Goal: Feedback & Contribution: Leave review/rating

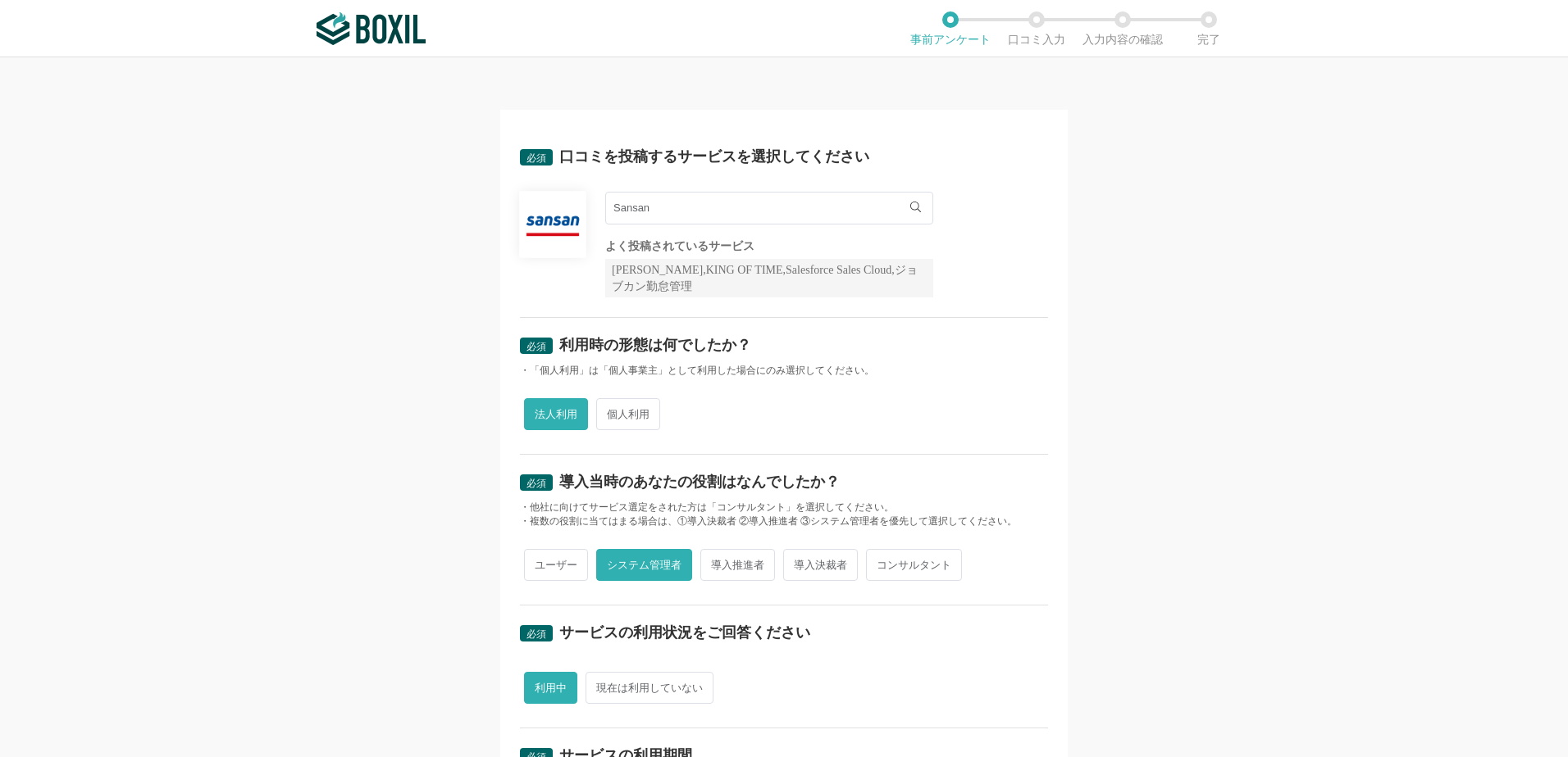
click at [392, 30] on img at bounding box center [370, 29] width 109 height 33
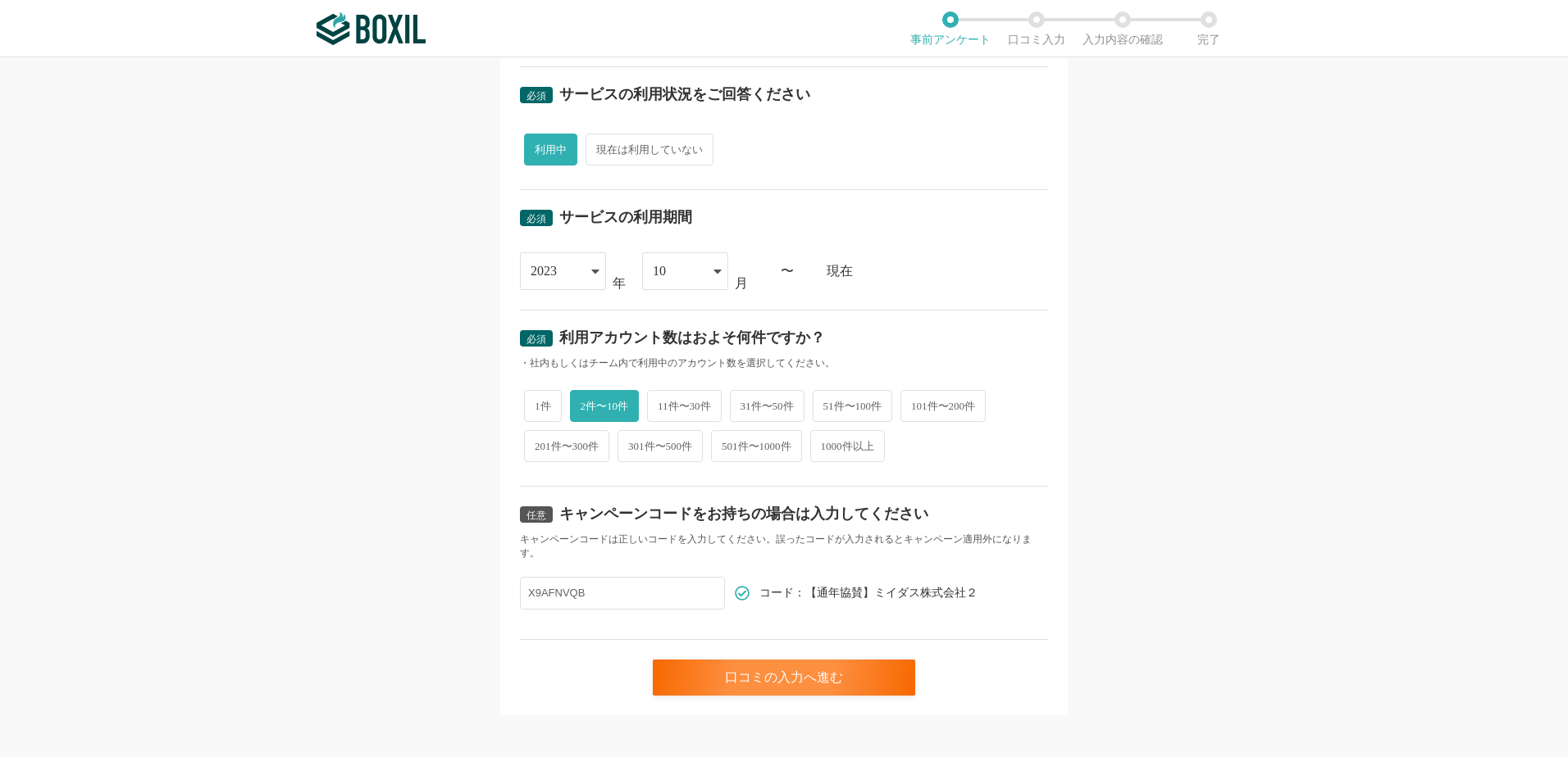
scroll to position [549, 0]
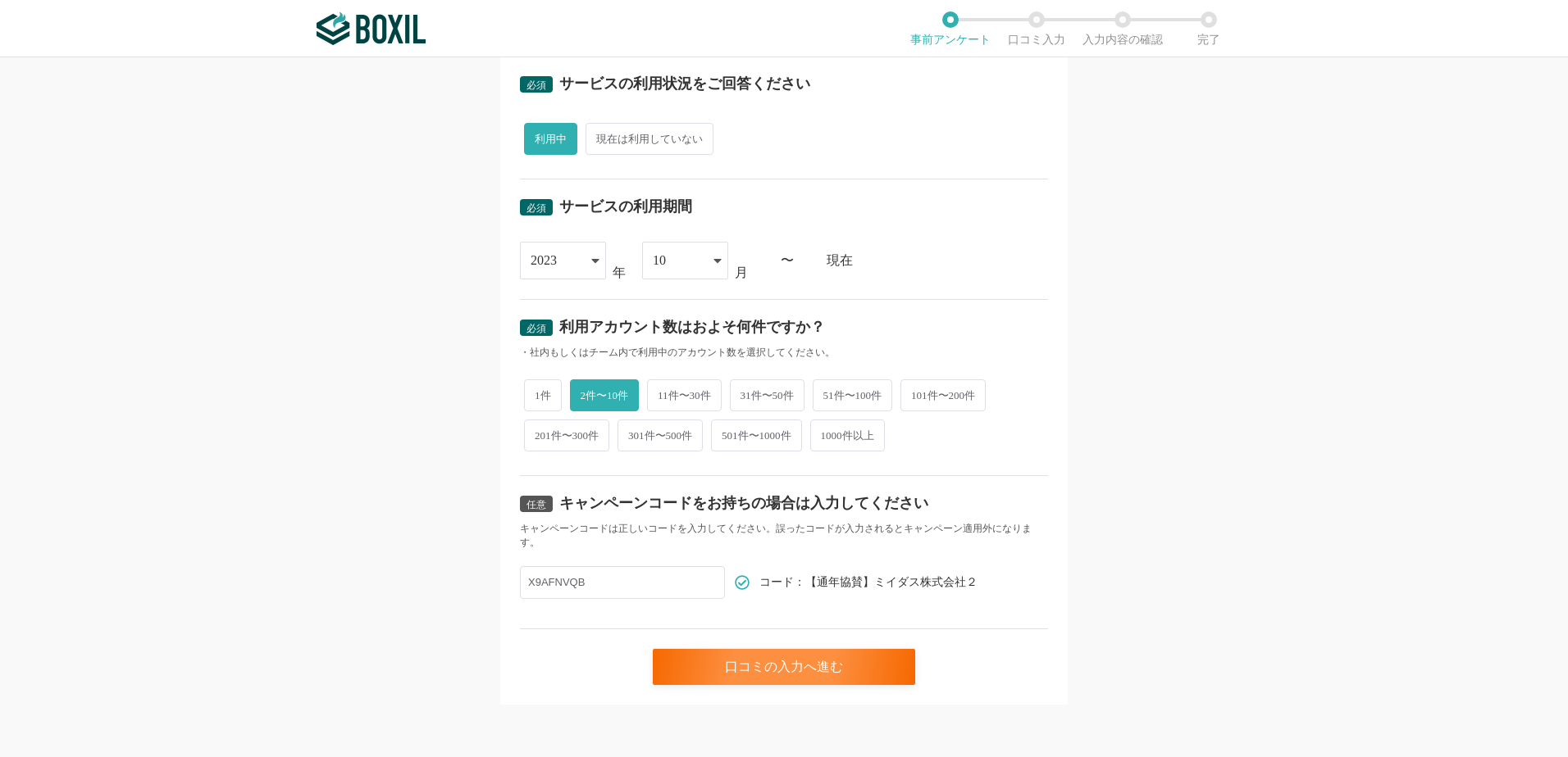
click at [592, 572] on input "X9AFNVQB" at bounding box center [623, 582] width 205 height 33
type input "X"
click at [591, 260] on icon at bounding box center [595, 261] width 7 height 4
click at [964, 275] on div "2023 2015 2016 2017 2018 2019 2020 2021 2022 2023 2024 2025 年 10 01 02 03 04 05…" at bounding box center [784, 260] width 528 height 37
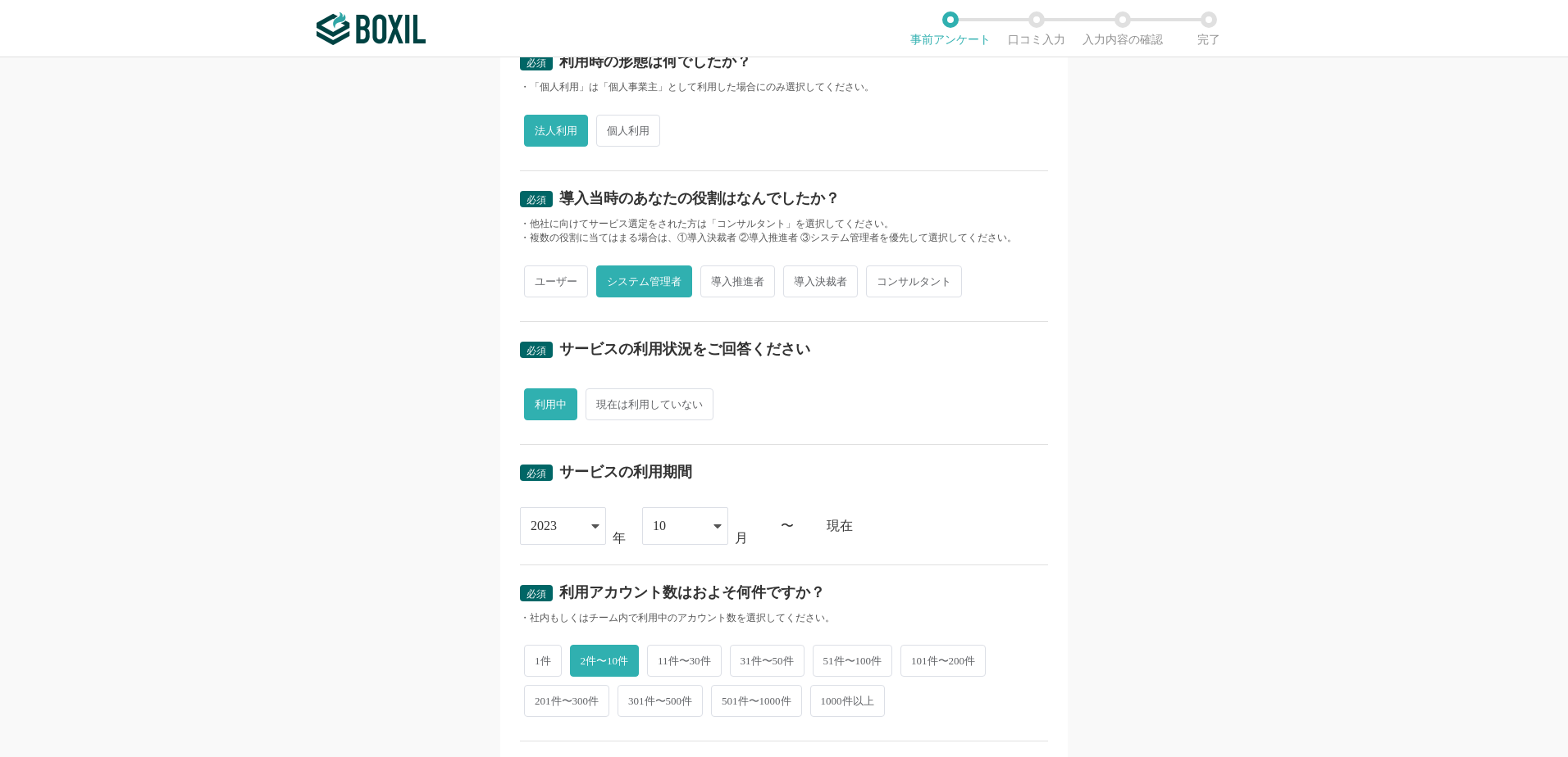
scroll to position [276, 0]
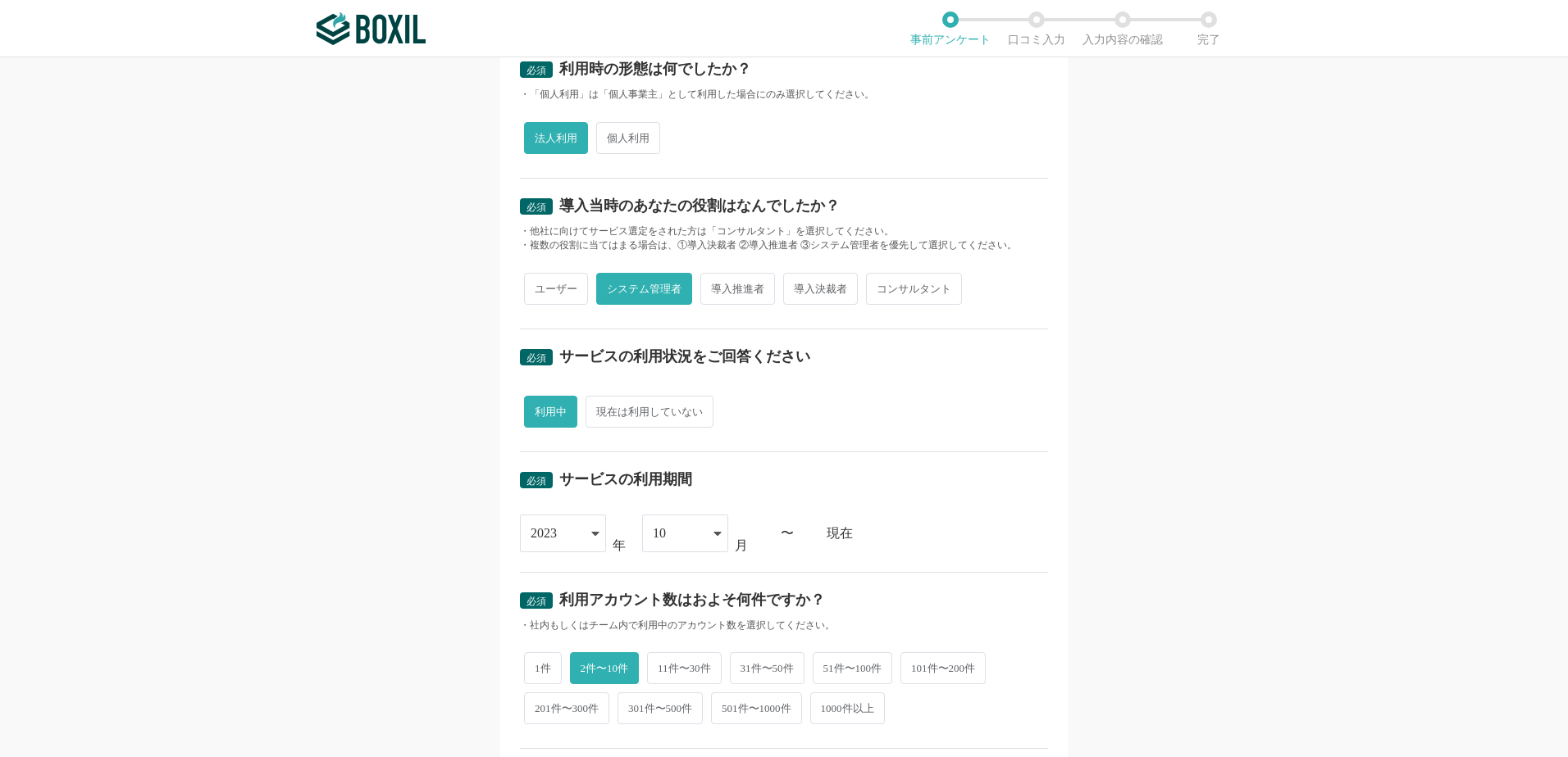
click at [611, 415] on span "現在は利用していない" at bounding box center [649, 411] width 128 height 32
click at [600, 408] on input "現在は利用していない" at bounding box center [595, 403] width 10 height 10
radio input "true"
radio input "false"
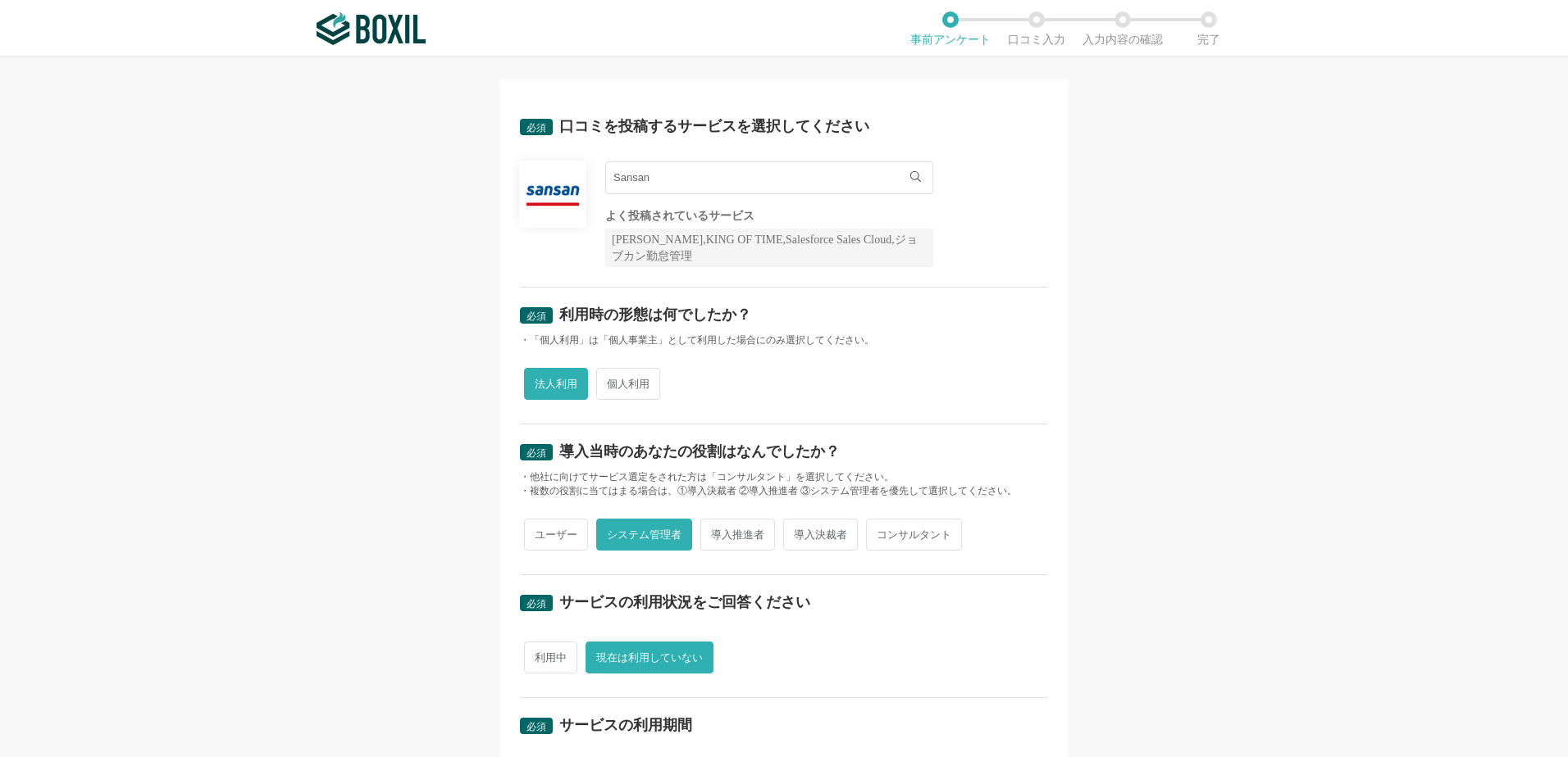
scroll to position [0, 0]
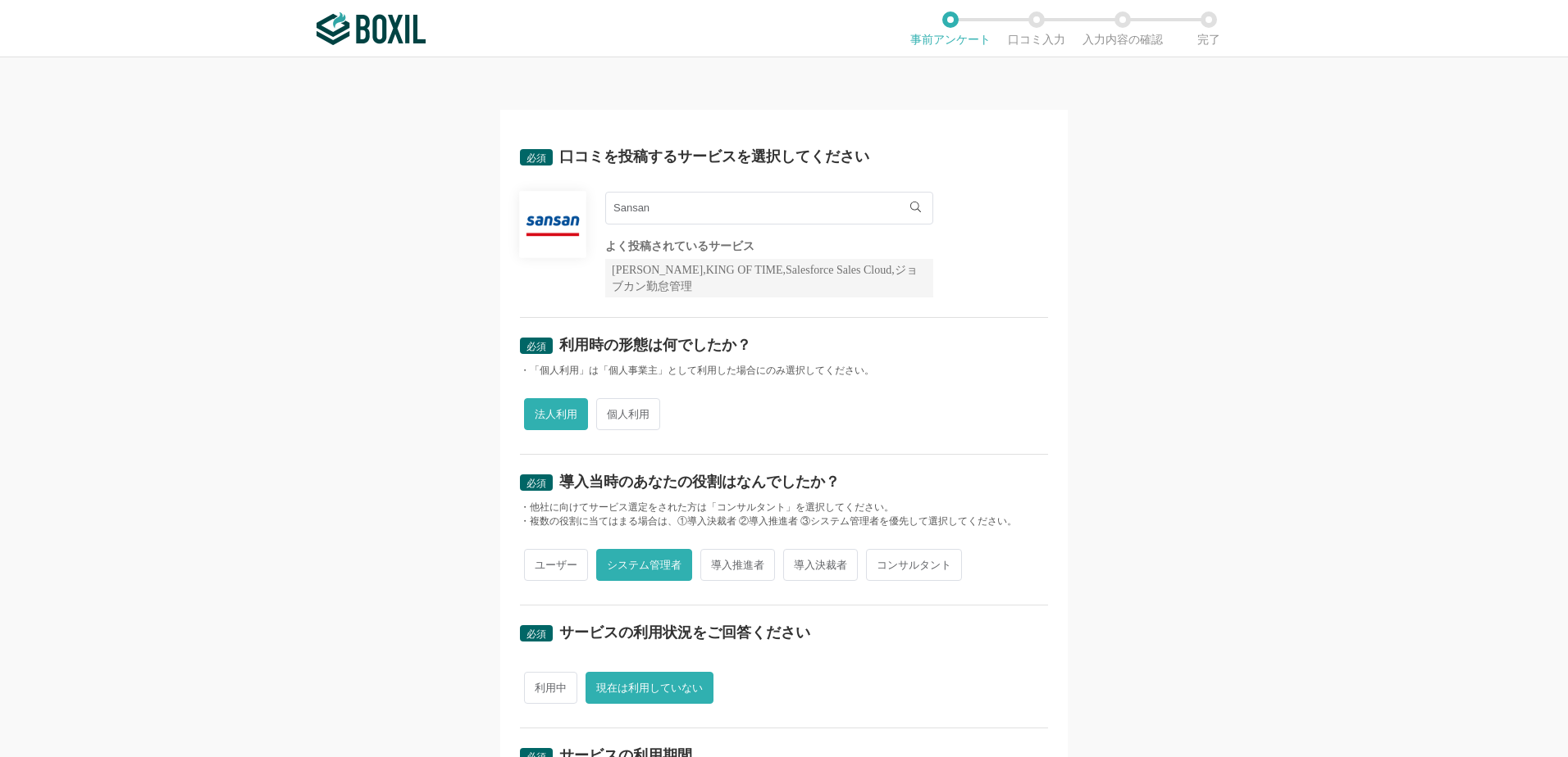
click at [689, 212] on input "Sansan" at bounding box center [769, 209] width 328 height 33
type input "S"
click at [1024, 382] on div "必須 利用時の形態は何でしたか？ ・「個人利用」は「個人事業主」として利用した場合にのみ選択してください。 法人利用 個人利用" at bounding box center [784, 386] width 528 height 136
click at [1035, 20] on li "口コミ入力" at bounding box center [1036, 29] width 86 height 35
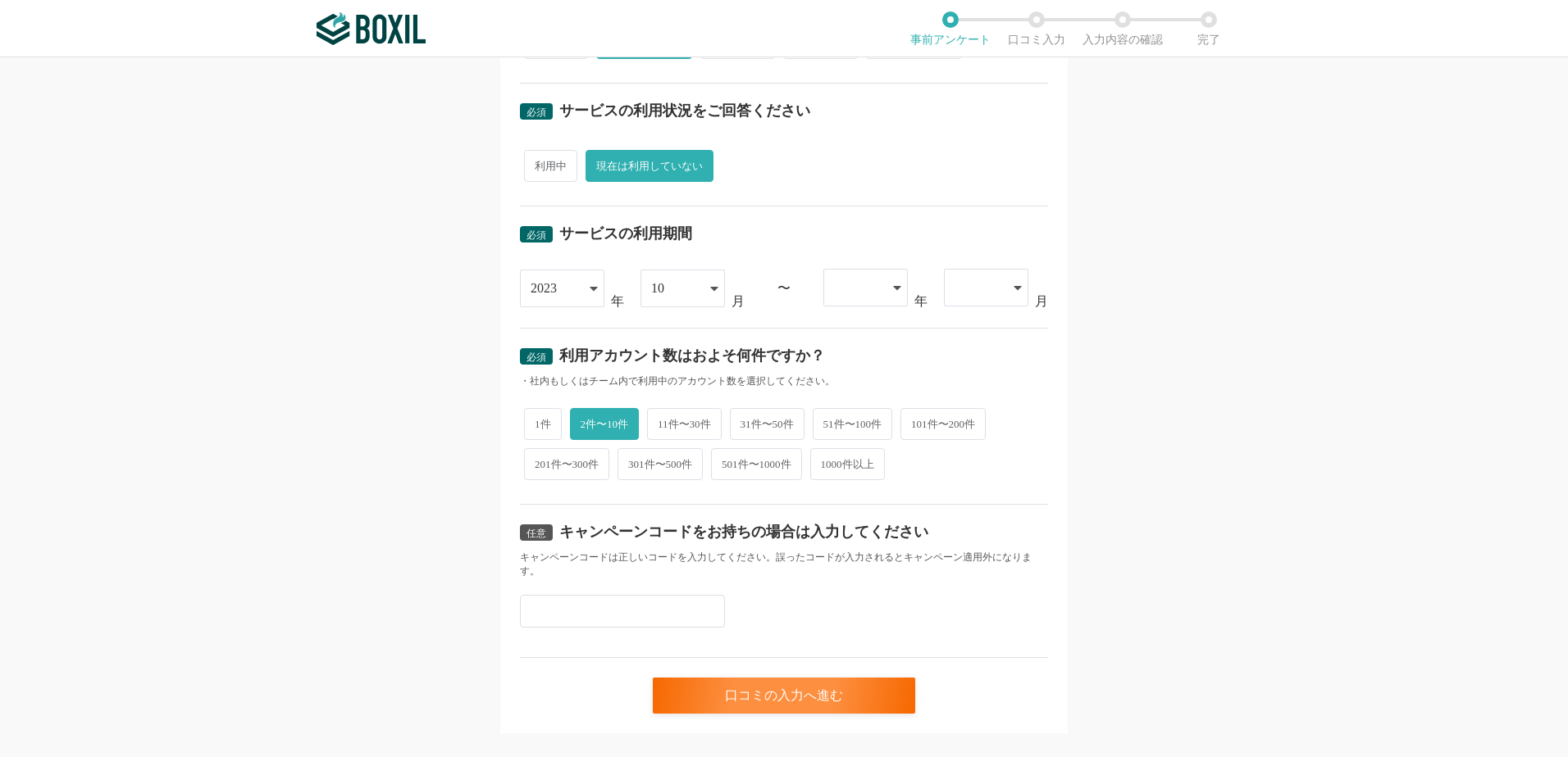
scroll to position [549, 0]
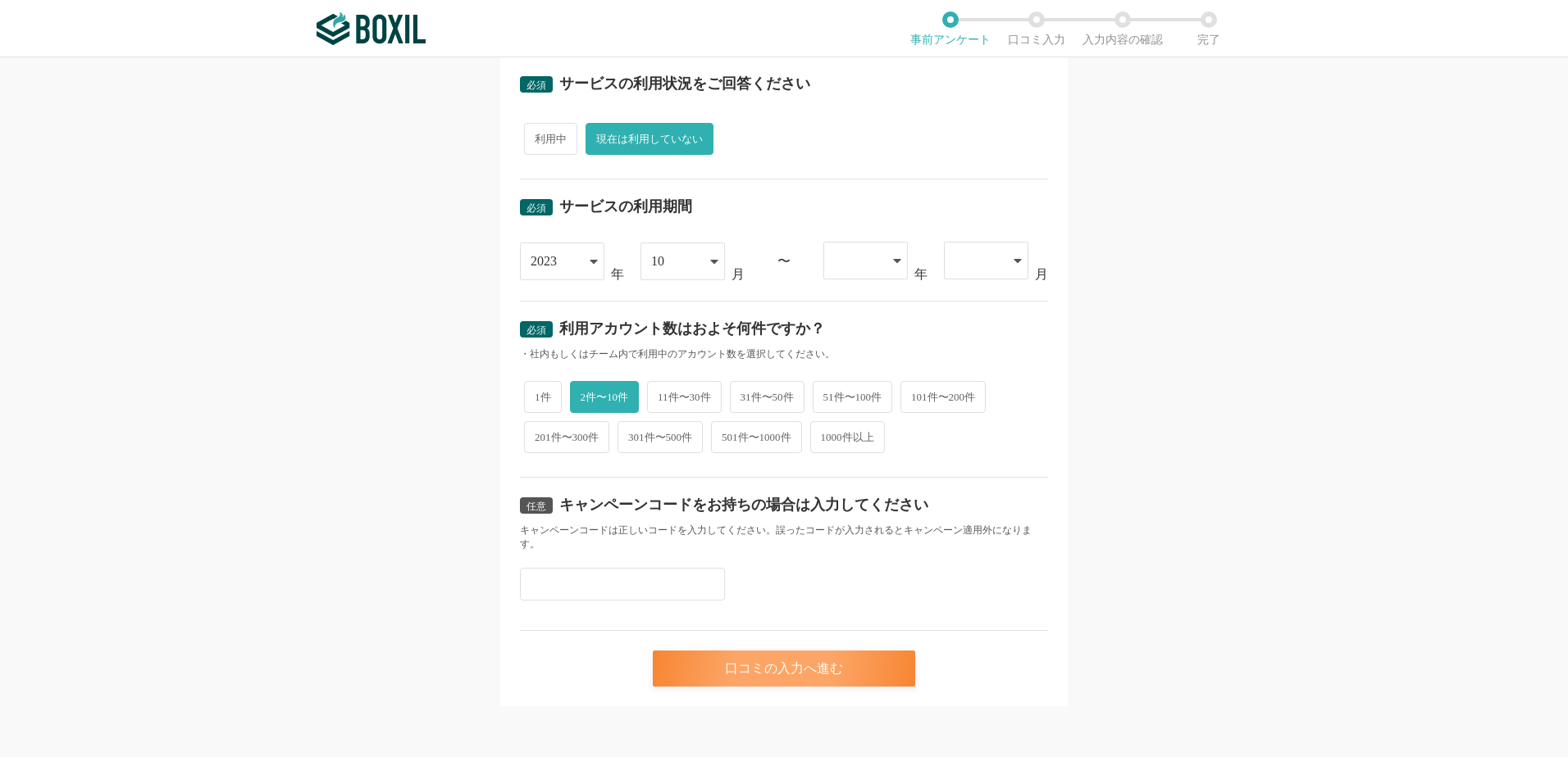
click at [784, 666] on div "口コミの入力へ進む" at bounding box center [784, 668] width 263 height 36
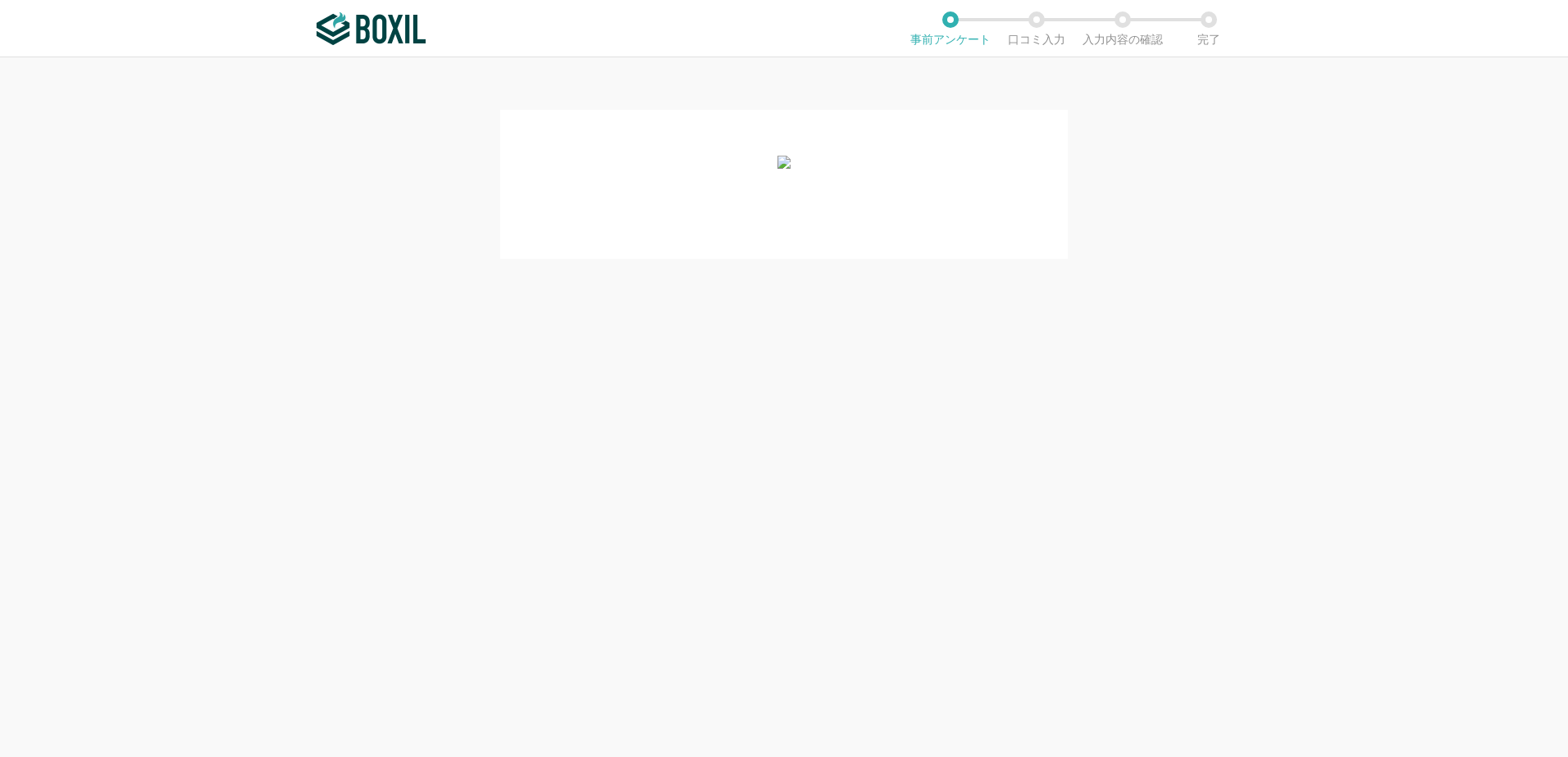
scroll to position [0, 0]
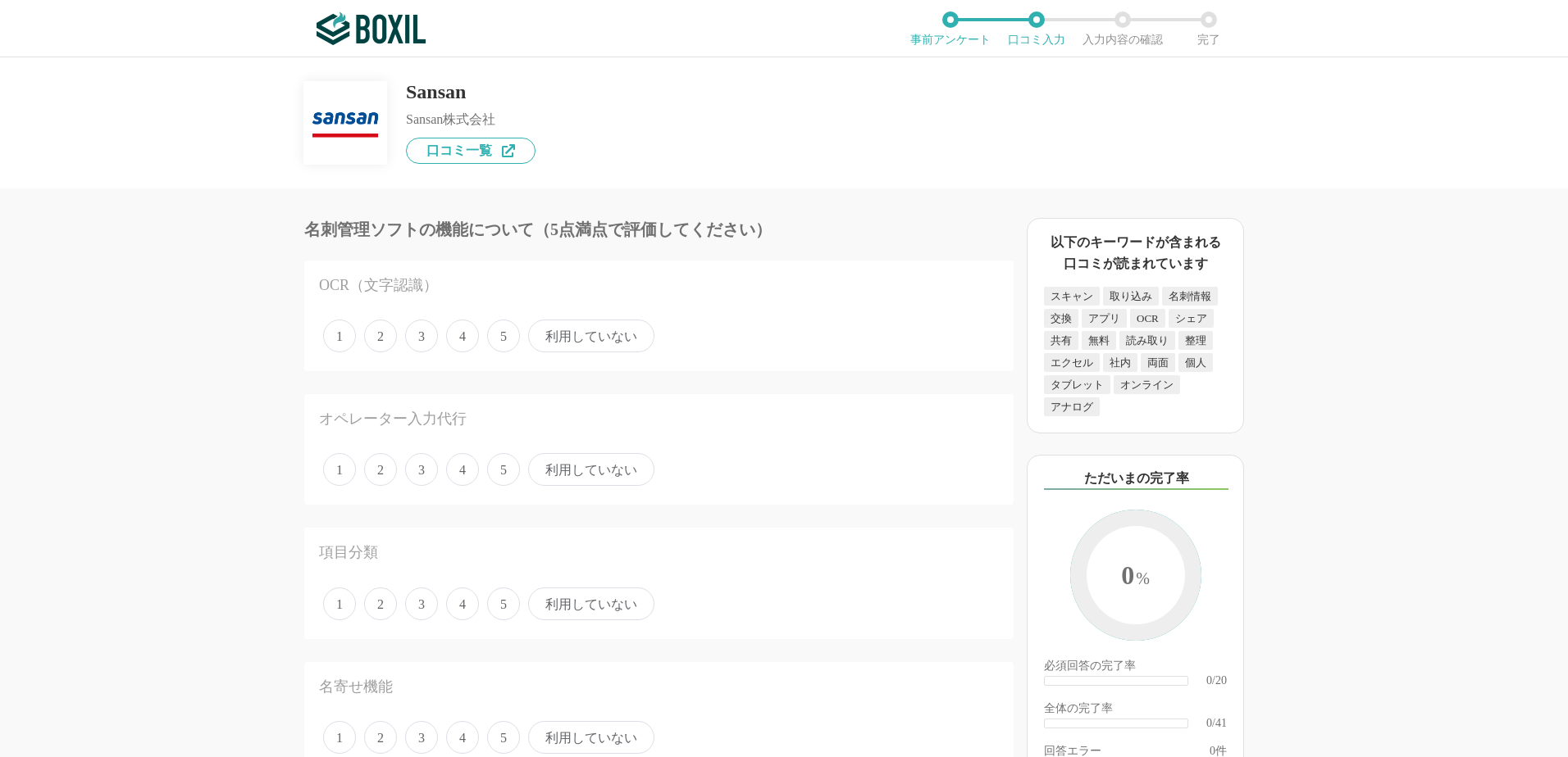
click at [768, 162] on div "Sansan Sansan株式会社 口コミ一覧" at bounding box center [784, 110] width 959 height 107
